Goal: Complete application form

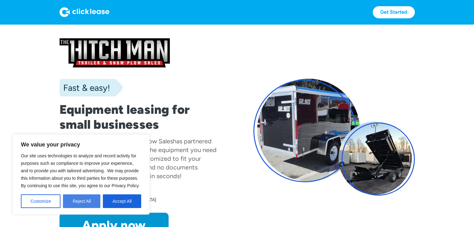
click at [93, 201] on button "Reject All" at bounding box center [81, 202] width 37 height 14
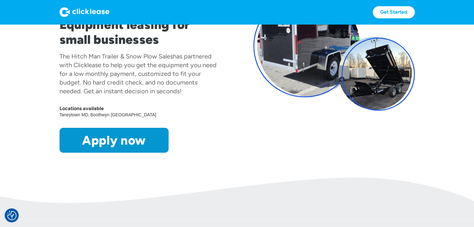
scroll to position [86, 0]
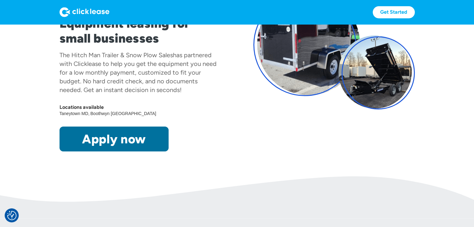
click at [130, 138] on link "Apply now" at bounding box center [114, 139] width 109 height 25
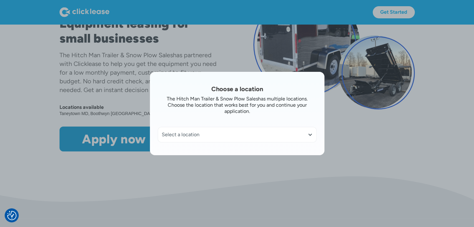
click at [309, 135] on div "Select a location" at bounding box center [237, 135] width 151 height 6
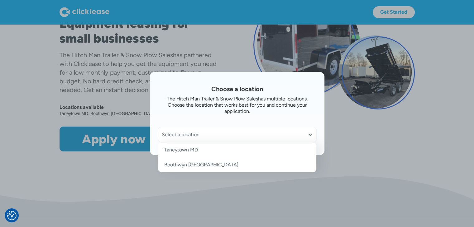
click at [300, 167] on link "Boothwyn [GEOGRAPHIC_DATA]" at bounding box center [237, 165] width 158 height 15
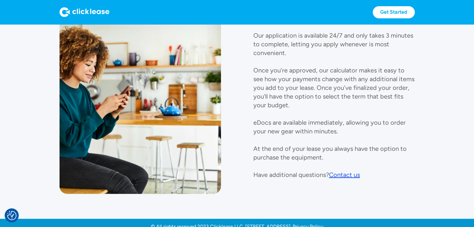
scroll to position [723, 0]
